Goal: Information Seeking & Learning: Learn about a topic

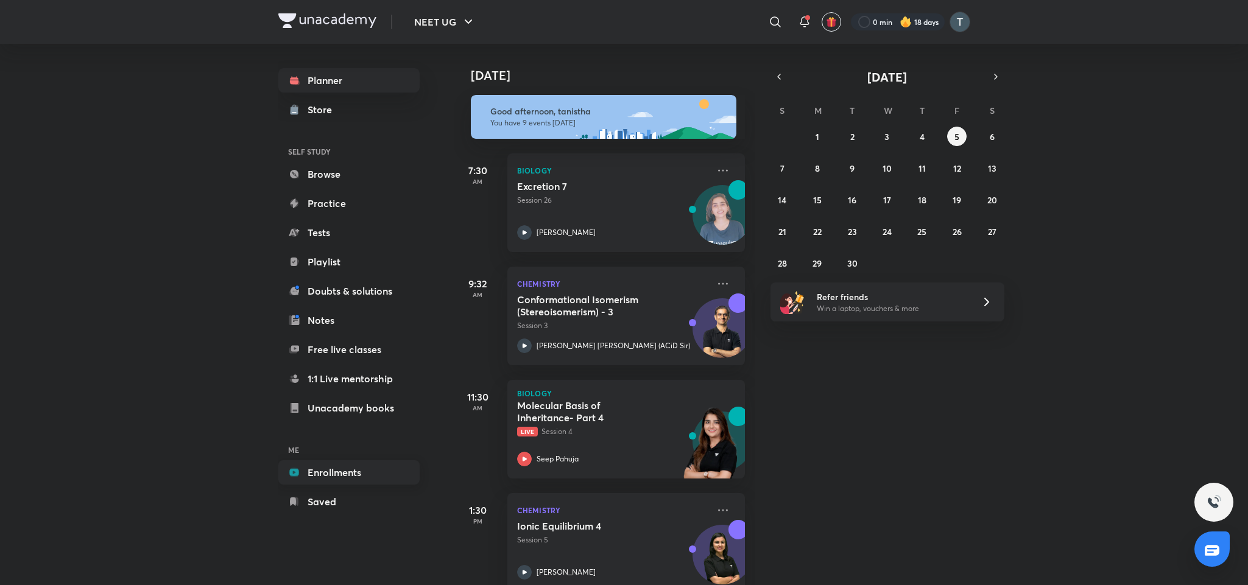
click at [317, 476] on link "Enrollments" at bounding box center [348, 472] width 141 height 24
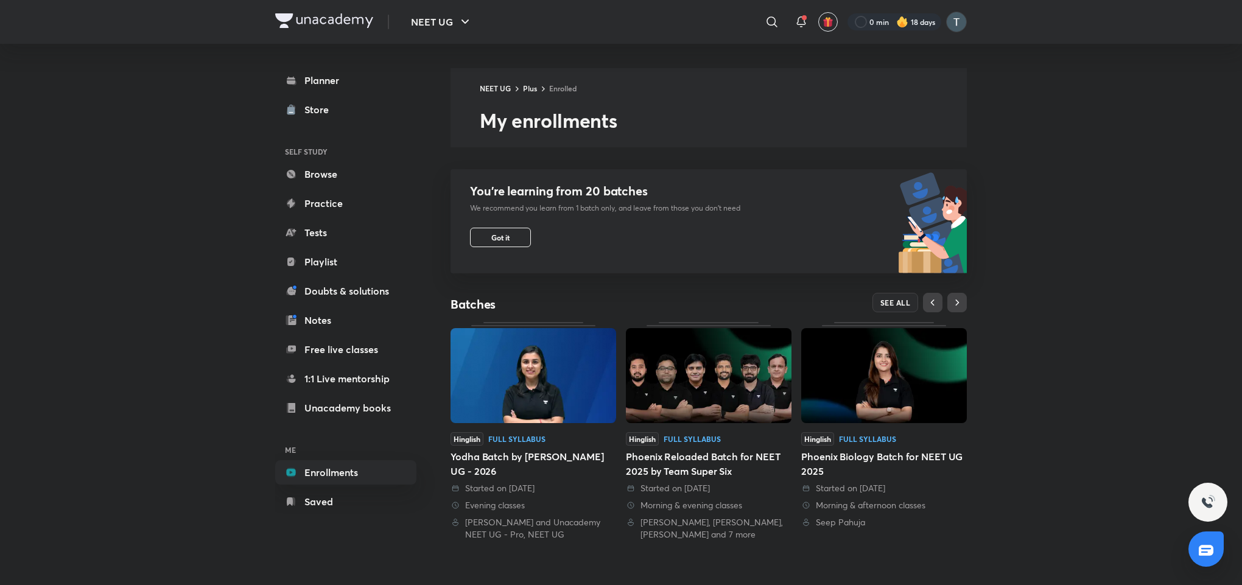
click at [770, 9] on div "​" at bounding box center [777, 21] width 15 height 29
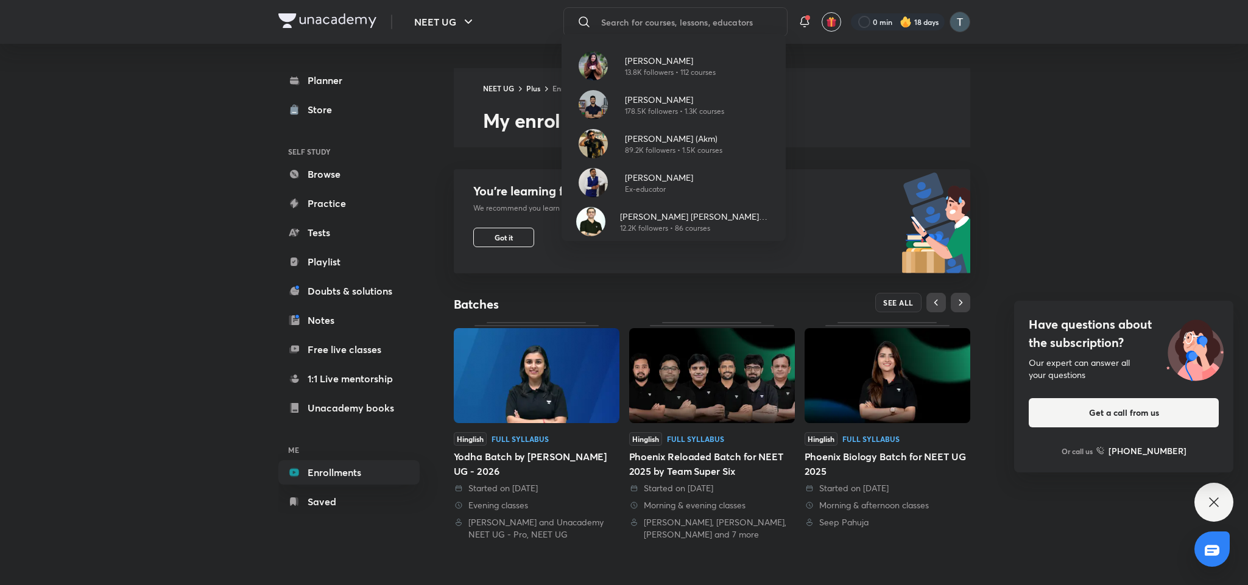
click at [895, 515] on div "Have questions about the subscription? Our expert can answer all your questions…" at bounding box center [1213, 502] width 39 height 39
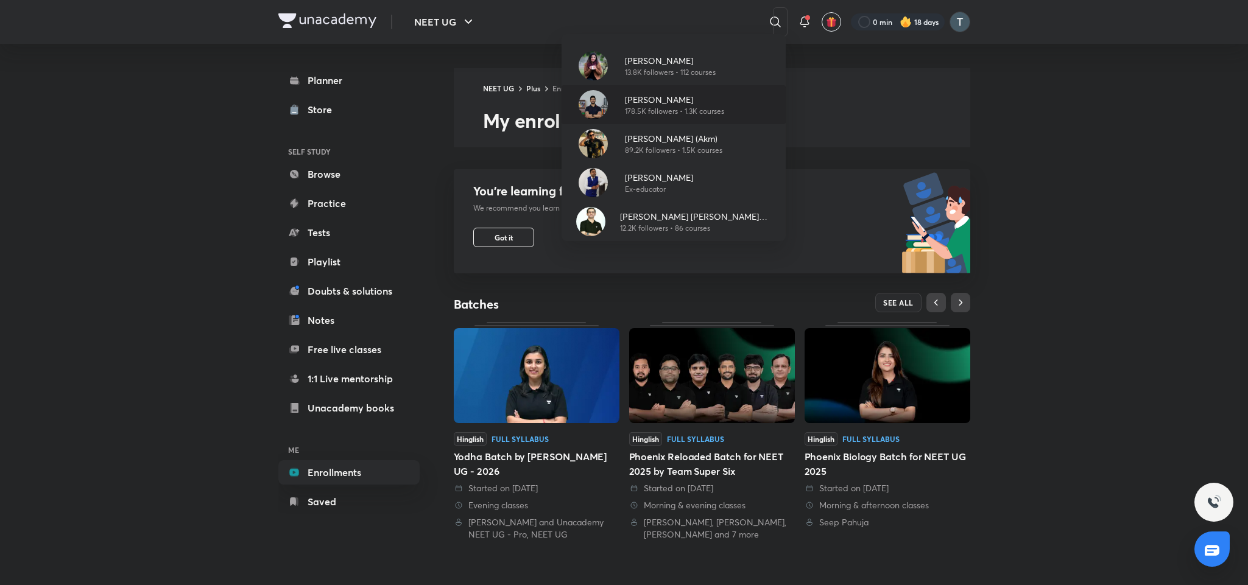
click at [661, 85] on div "Prateek Jain 178.5K followers • 1.3K courses" at bounding box center [673, 104] width 224 height 39
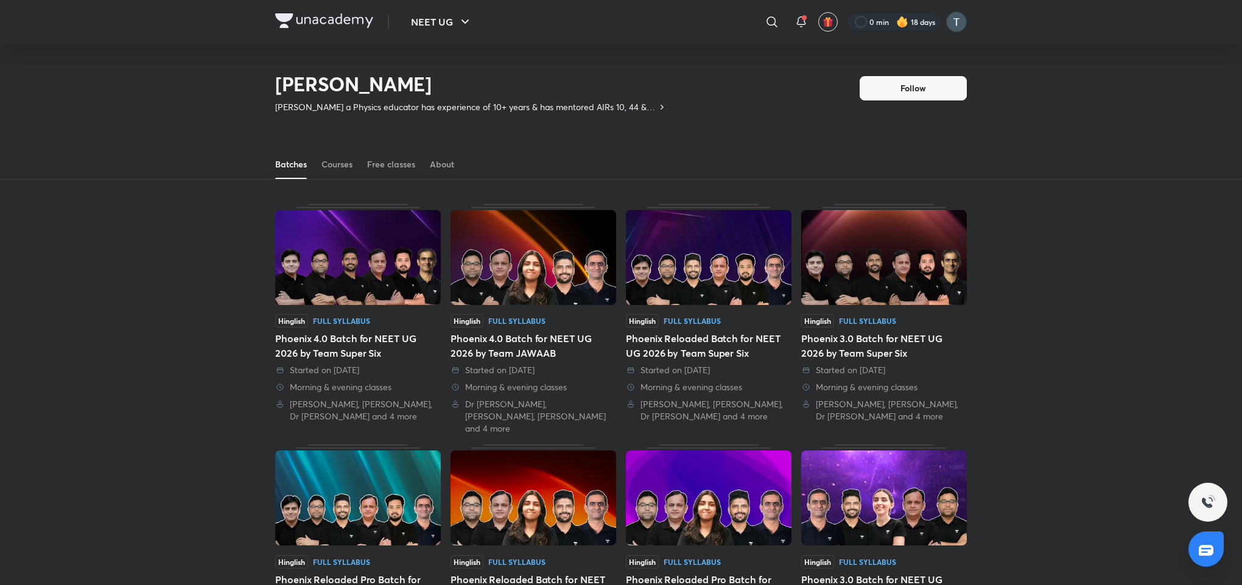
scroll to position [53, 0]
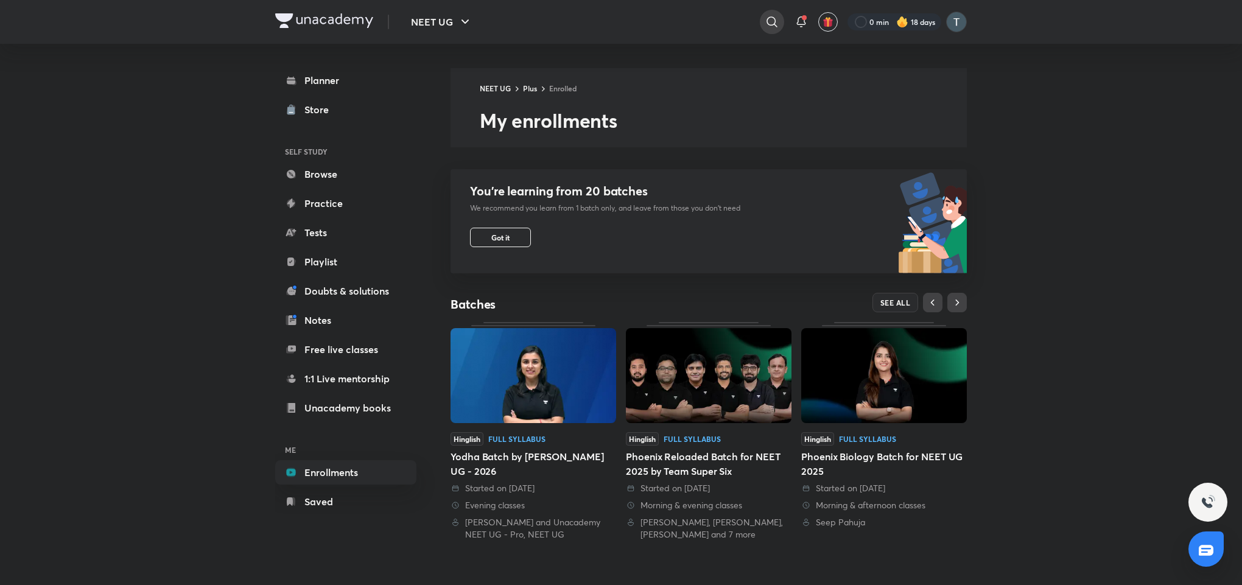
click at [768, 30] on div at bounding box center [772, 22] width 24 height 24
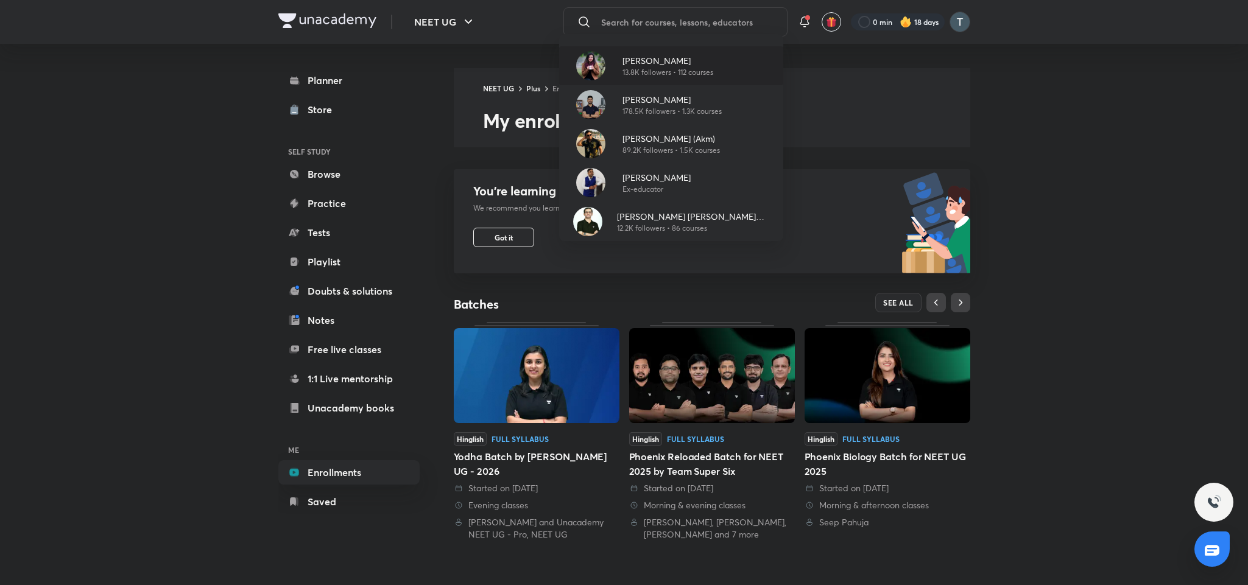
click at [587, 57] on img at bounding box center [590, 65] width 29 height 29
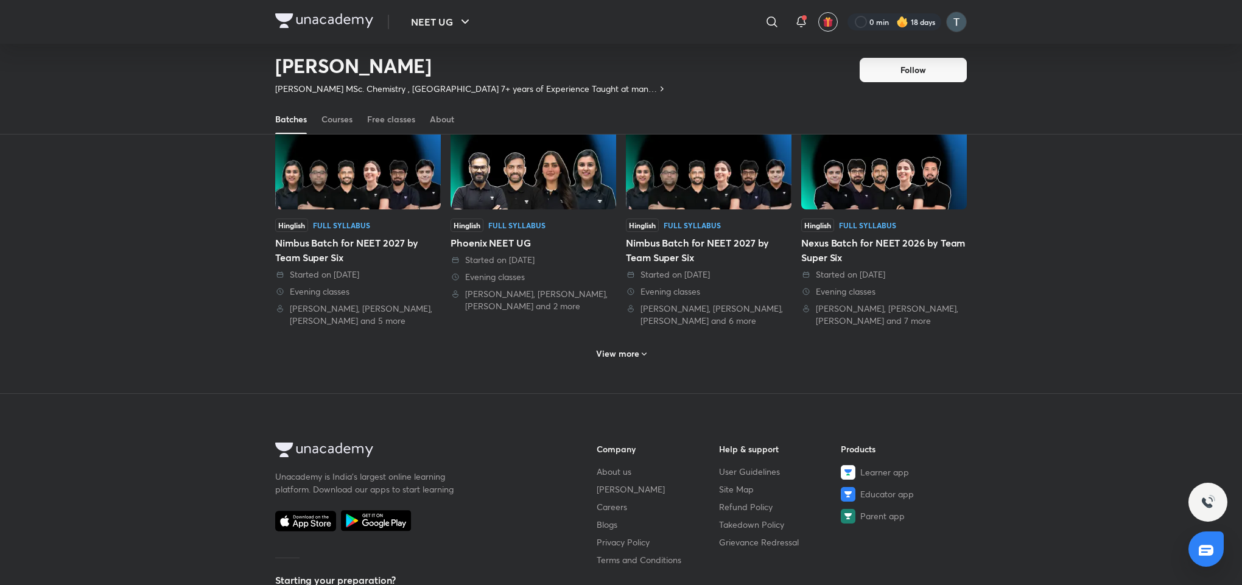
scroll to position [53, 0]
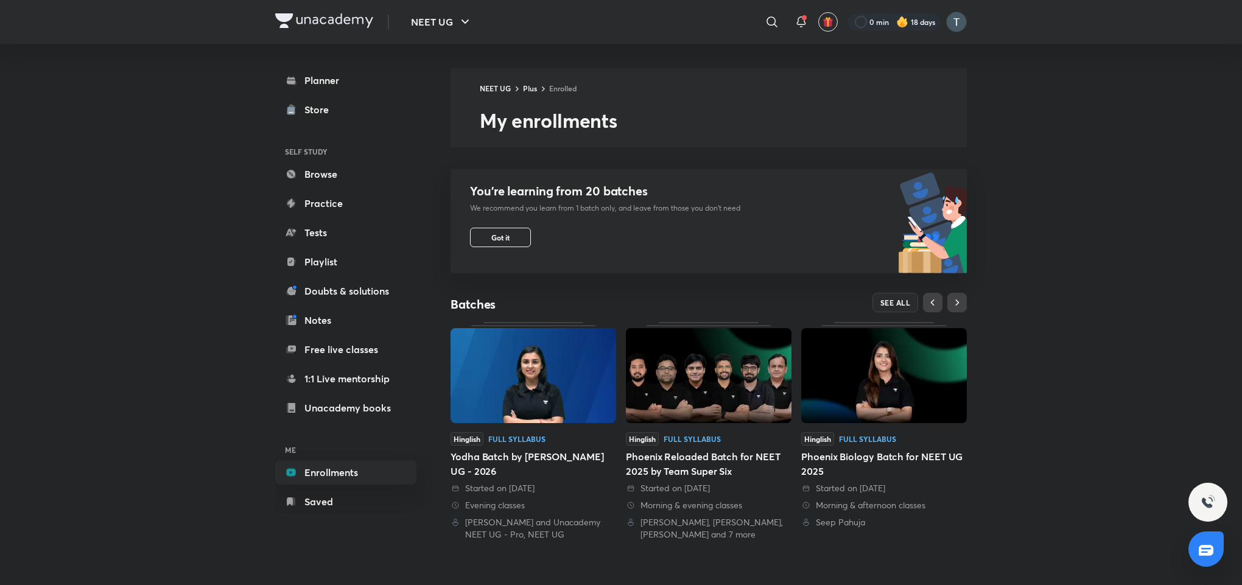
click at [714, 377] on img at bounding box center [709, 375] width 166 height 95
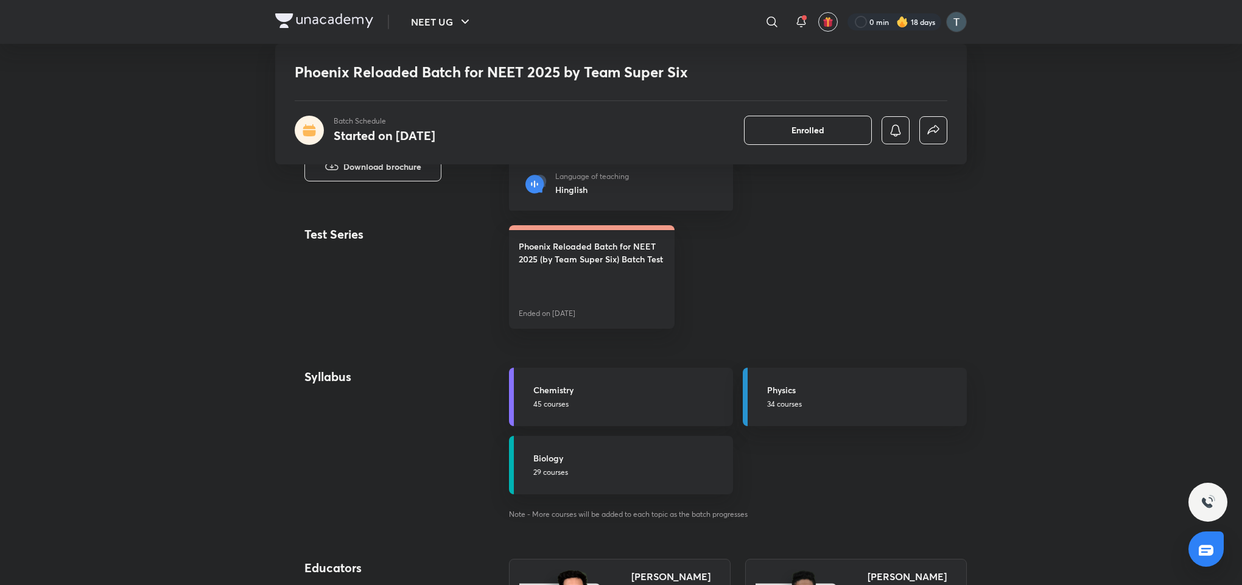
click at [773, 390] on h5 "Physics" at bounding box center [863, 390] width 192 height 13
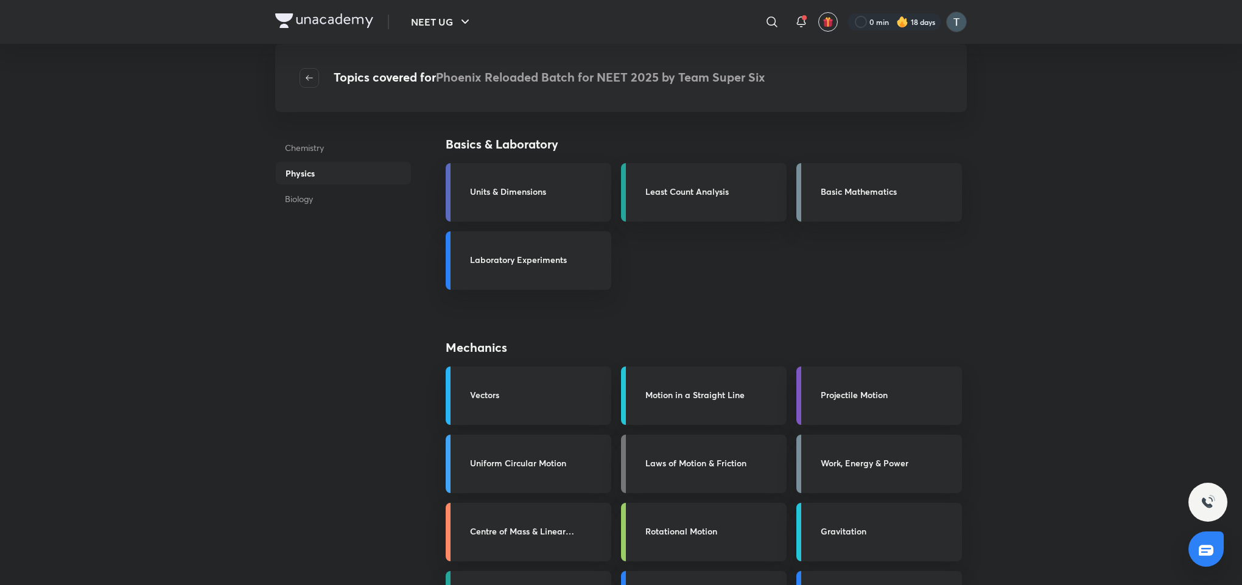
scroll to position [512, 0]
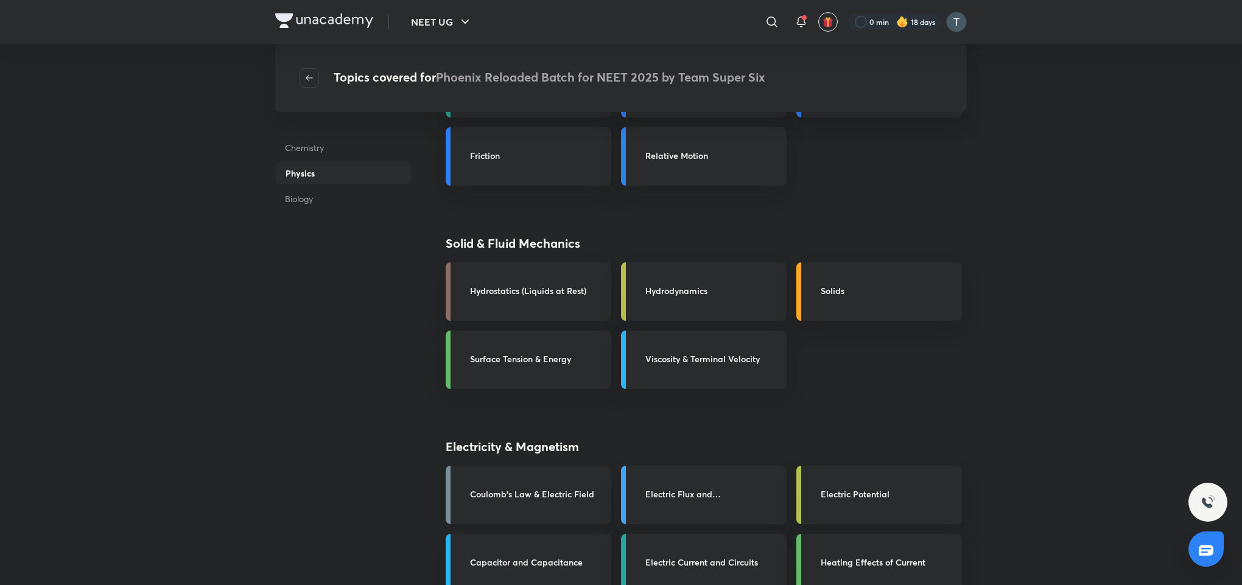
click at [569, 477] on link "Coulomb's Law & Electric Field" at bounding box center [529, 495] width 166 height 58
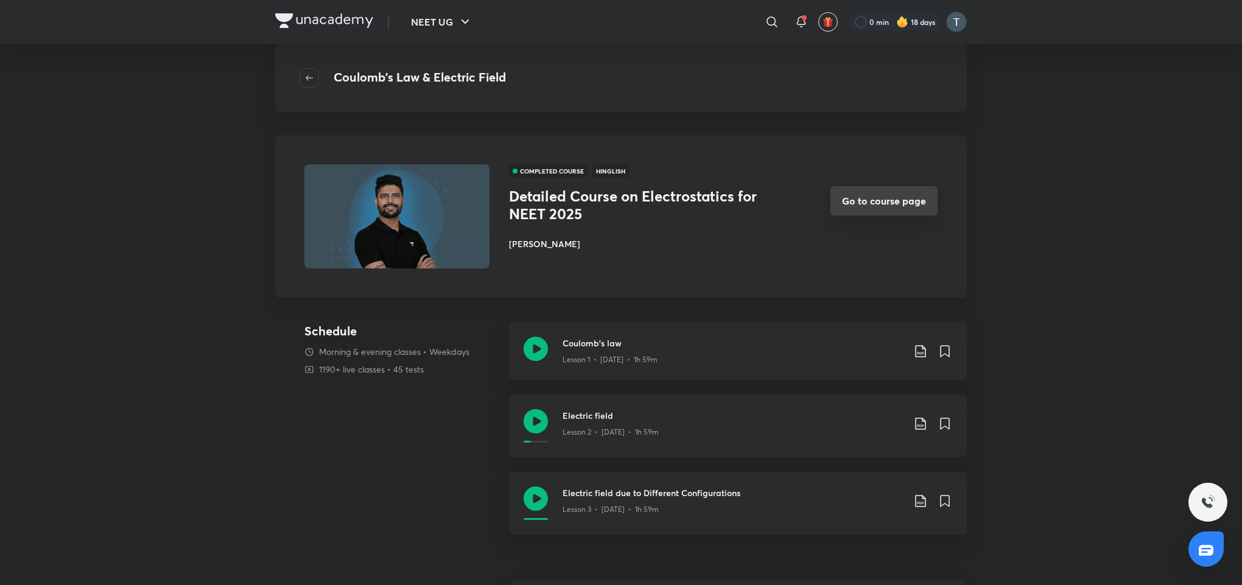
click at [902, 203] on button "Go to course page" at bounding box center [884, 200] width 107 height 29
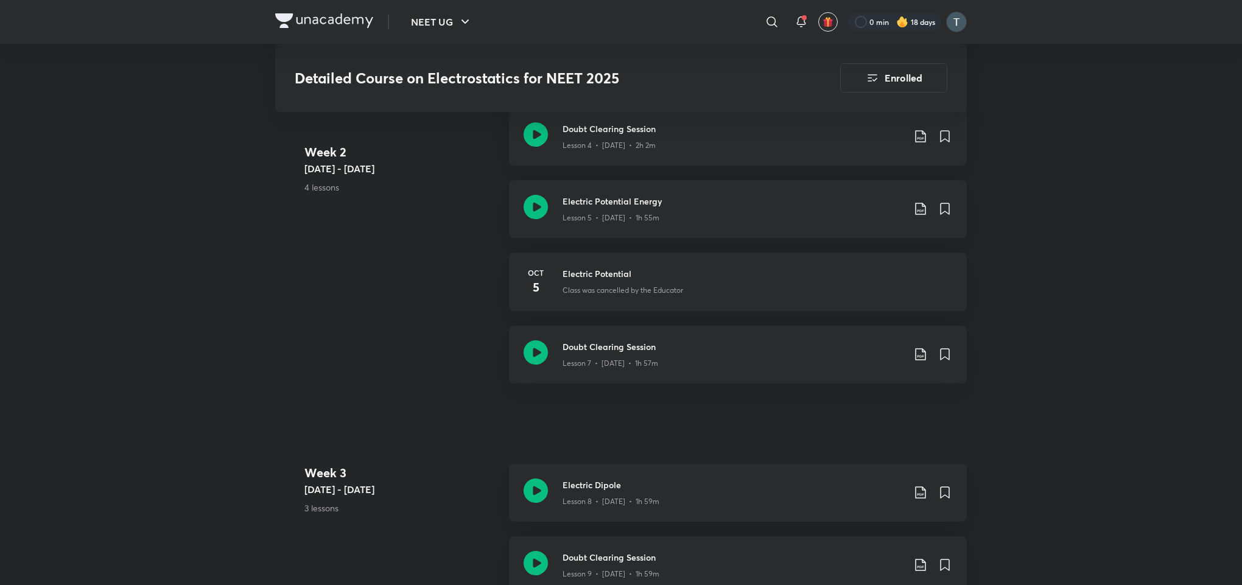
scroll to position [1537, 0]
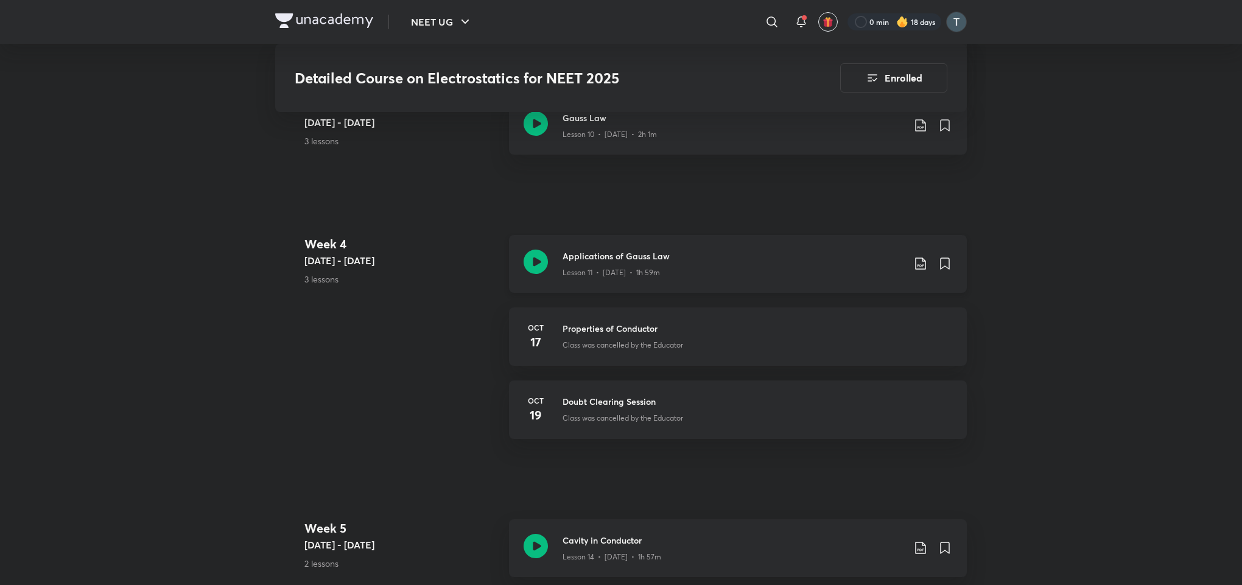
click at [861, 250] on h3 "Applications of Gauss Law" at bounding box center [733, 256] width 341 height 13
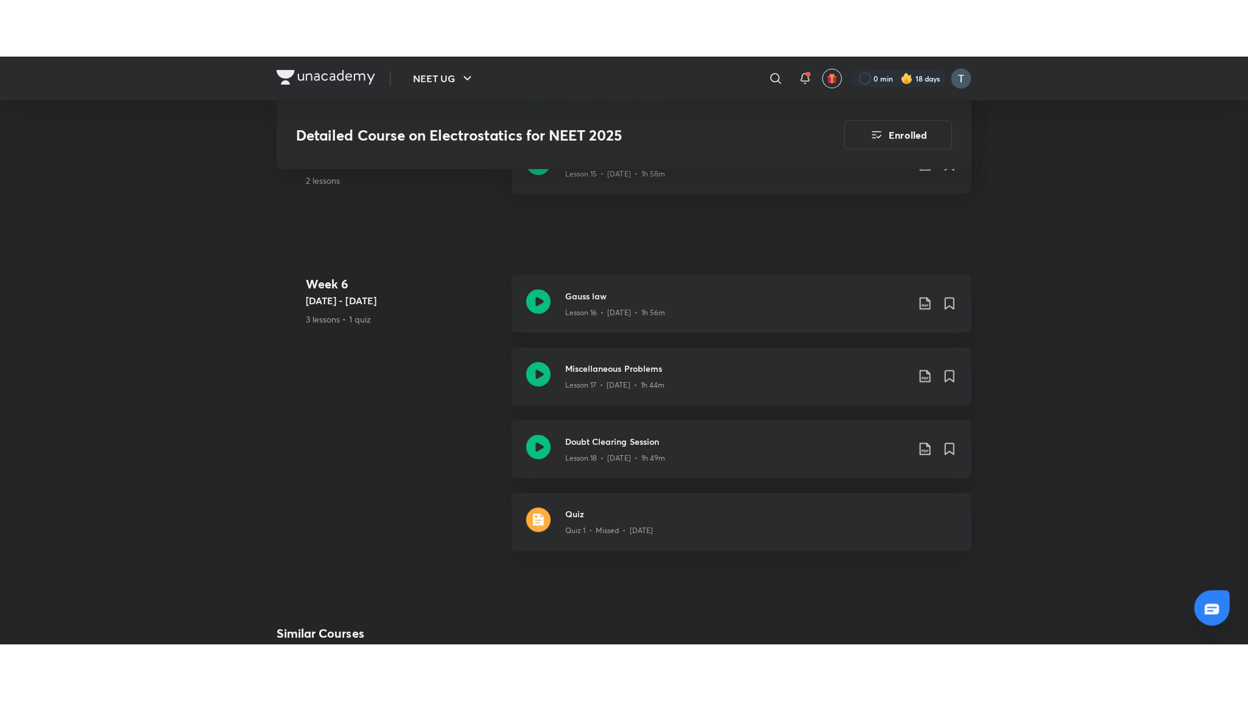
scroll to position [1537, 0]
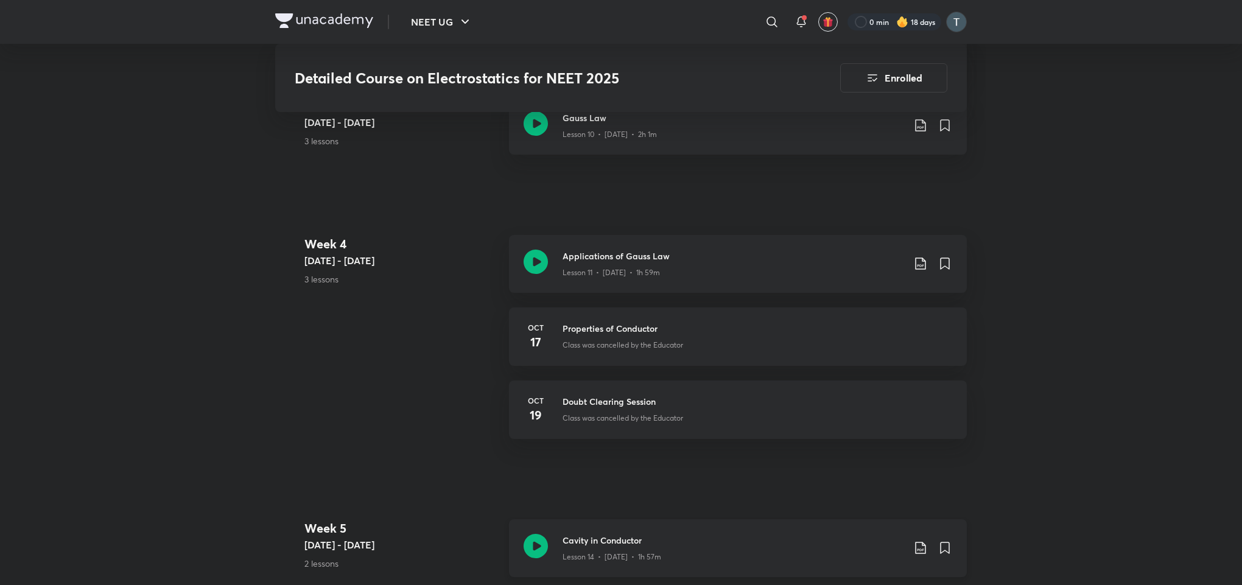
click at [818, 534] on h3 "Cavity in Conductor" at bounding box center [733, 540] width 341 height 13
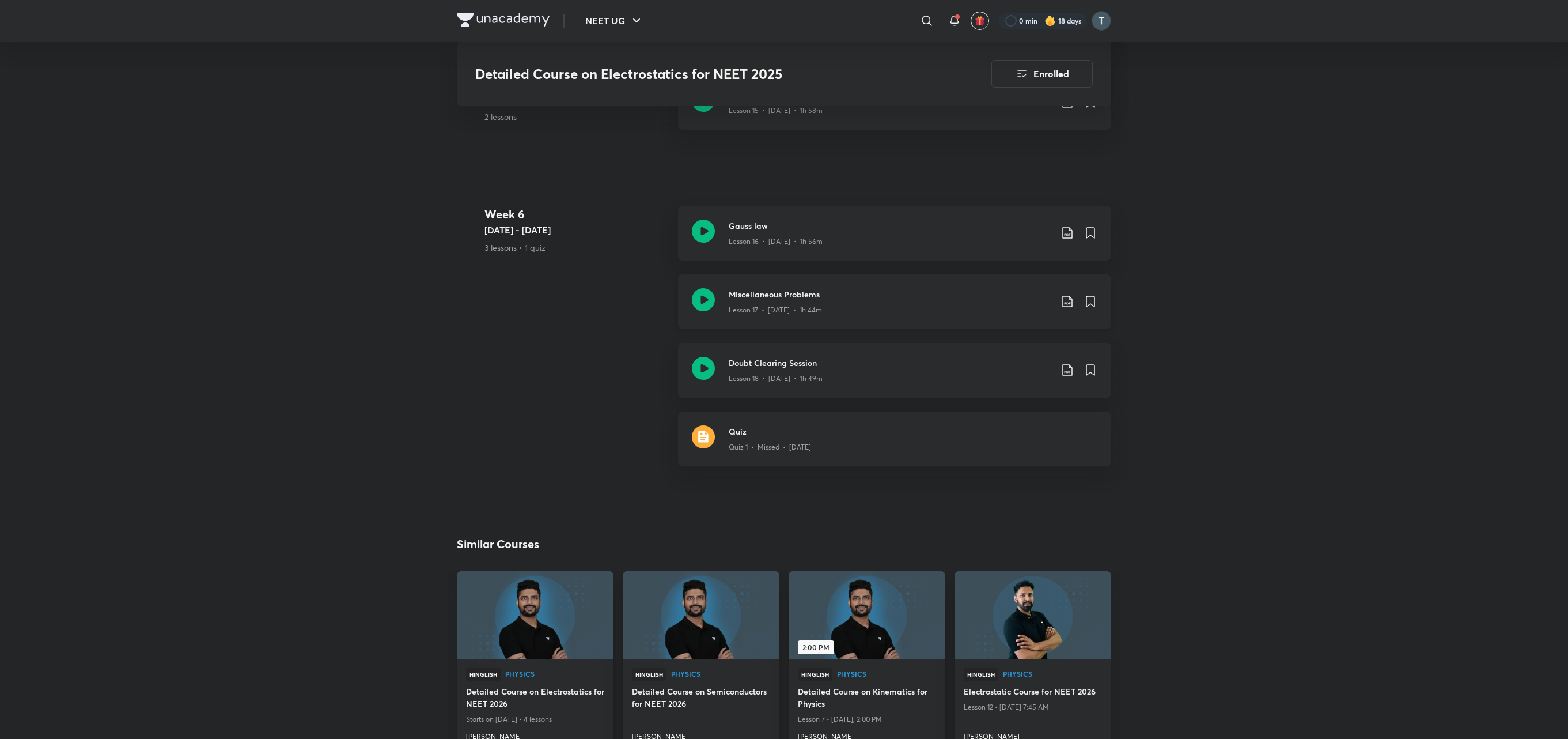
drag, startPoint x: 1178, startPoint y: 17, endPoint x: 1054, endPoint y: 295, distance: 304.4
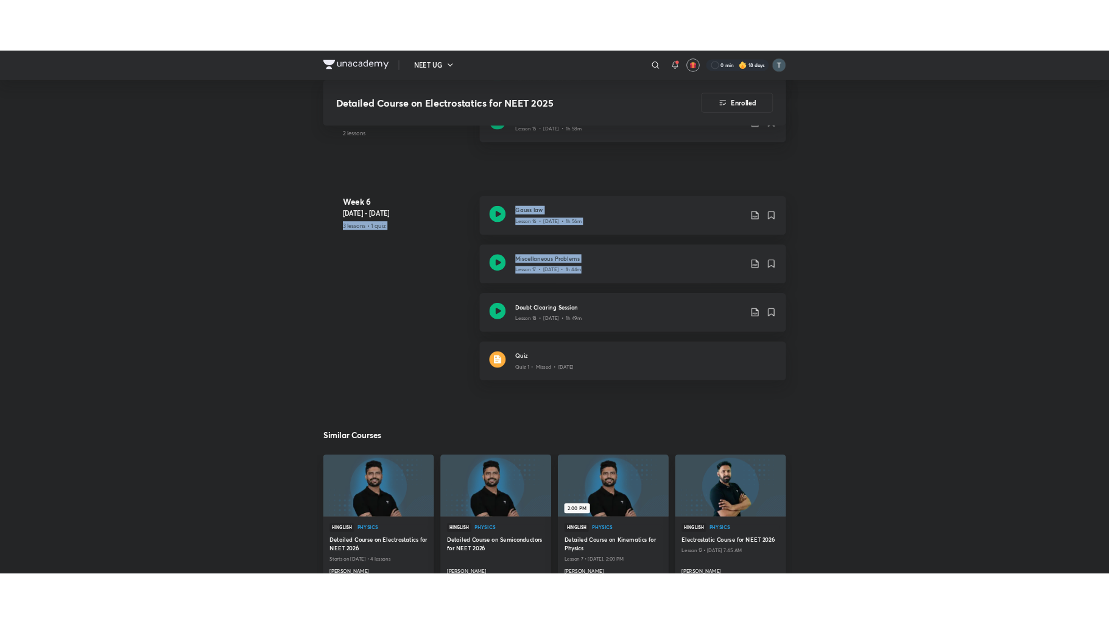
scroll to position [1366, 0]
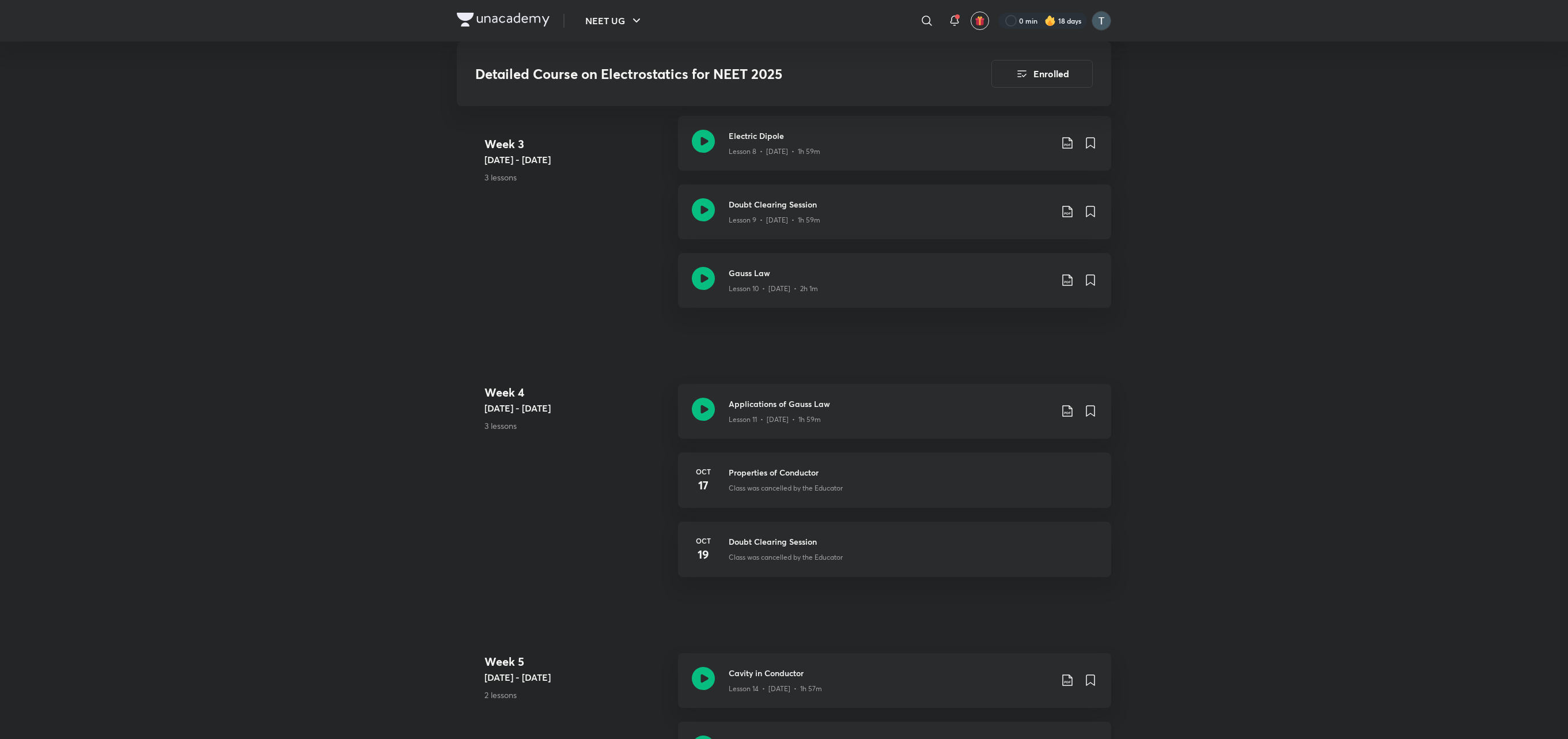
click at [932, 663] on div "Sharing of Charge, Earthing Lesson 15 • Oct 27 • 1h 58m" at bounding box center [895, 748] width 433 height 55
